Goal: Information Seeking & Learning: Check status

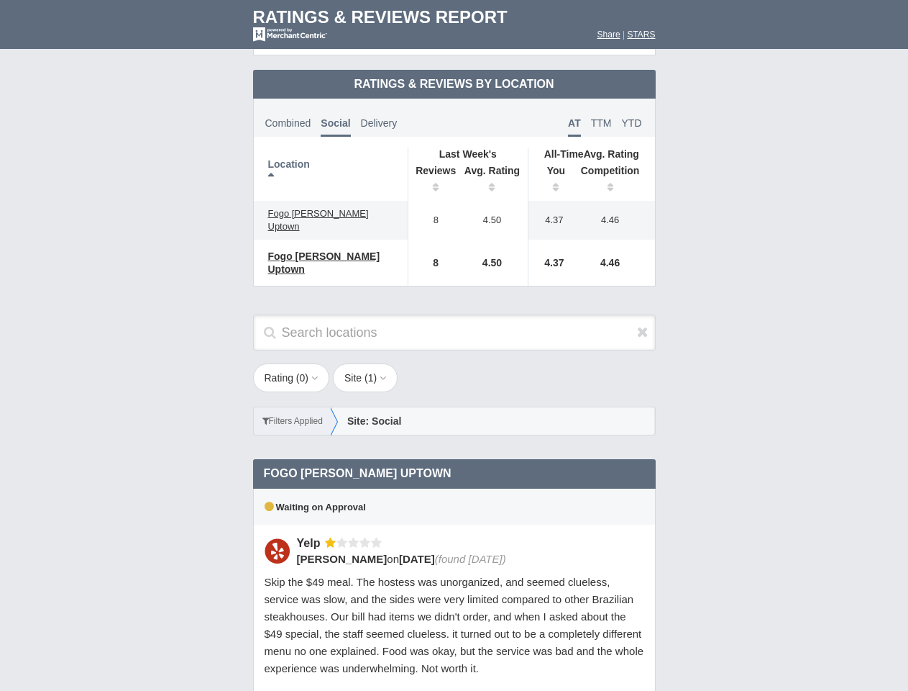
scroll to position [697, 0]
click at [454, 363] on div "Rating ( 0 ) 1 2 3 4 5 Site ( 1 ) Group Social Site Google Yelp 1" at bounding box center [455, 406] width 432 height 86
click at [331, 162] on th "Location" at bounding box center [331, 173] width 155 height 53
click at [432, 168] on th "Reviews" at bounding box center [432, 180] width 49 height 40
click at [493, 168] on th "Avg. Rating" at bounding box center [493, 180] width 72 height 40
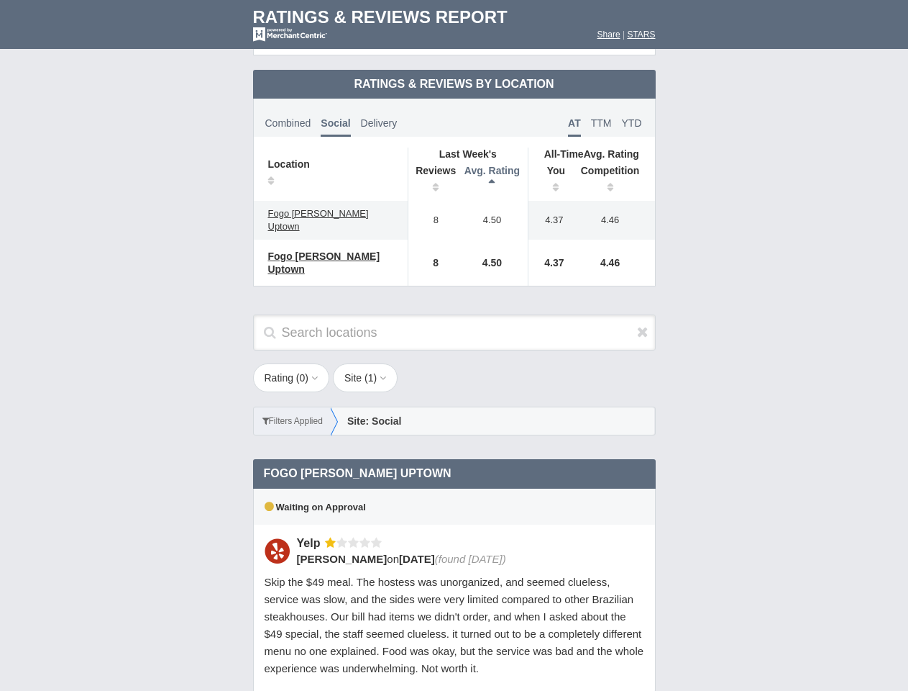
click at [551, 168] on th "You" at bounding box center [551, 180] width 45 height 40
click at [614, 168] on th "Competition" at bounding box center [614, 180] width 82 height 40
click at [455, 488] on div "Waiting on Approval" at bounding box center [454, 506] width 403 height 36
click at [643, 324] on icon at bounding box center [643, 331] width 12 height 14
click at [293, 363] on button "Rating ( 0 )" at bounding box center [291, 377] width 77 height 29
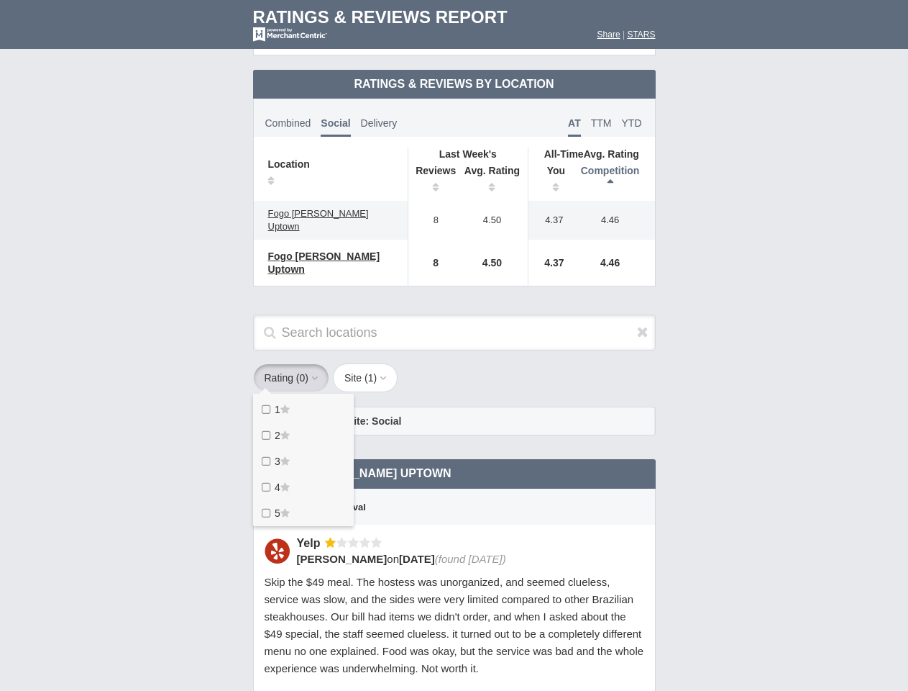
click at [370, 363] on button "Site ( 1 )" at bounding box center [365, 377] width 65 height 29
